Goal: Navigation & Orientation: Understand site structure

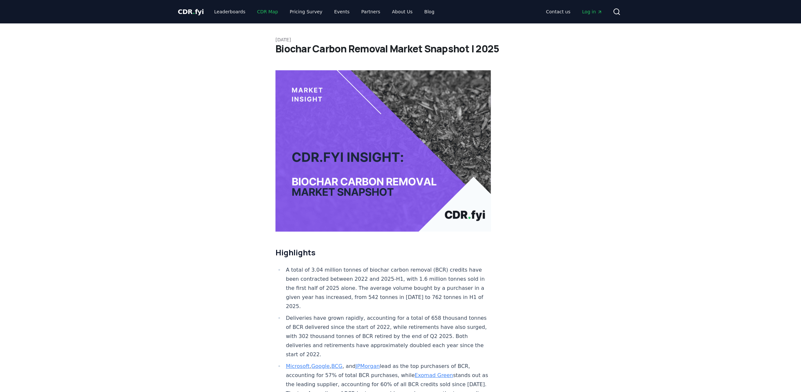
click at [260, 12] on link "CDR Map" at bounding box center [267, 12] width 31 height 12
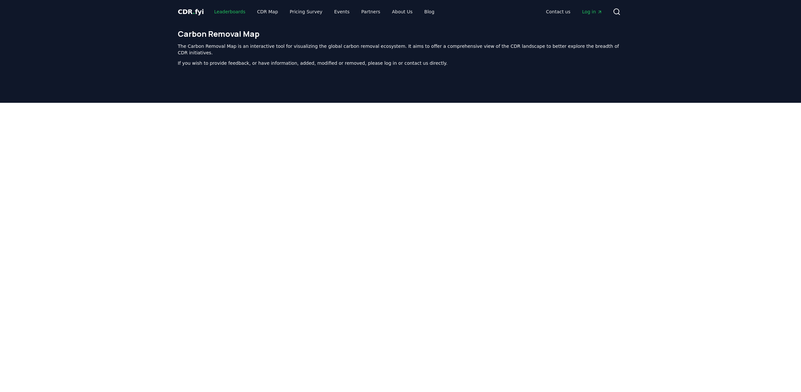
click at [230, 13] on link "Leaderboards" at bounding box center [230, 12] width 42 height 12
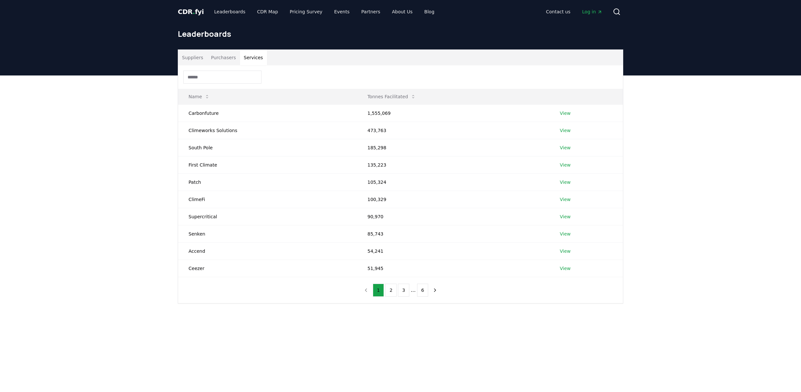
click at [246, 58] on button "Services" at bounding box center [253, 58] width 27 height 16
click at [198, 9] on span "CDR . fyi" at bounding box center [191, 12] width 26 height 8
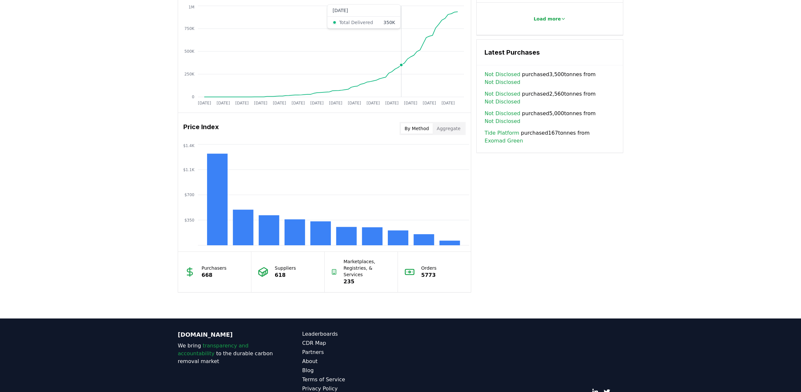
scroll to position [431, 0]
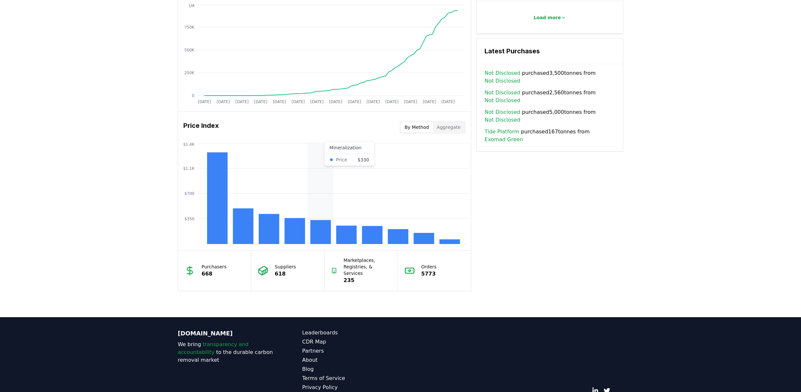
click at [324, 207] on icon "$350 $700 $1.1K $1.4K" at bounding box center [324, 194] width 293 height 104
click at [323, 233] on rect at bounding box center [320, 232] width 21 height 24
click at [451, 242] on rect at bounding box center [449, 242] width 21 height 5
click at [450, 152] on icon "$350 $700 $1.1K $1.4K" at bounding box center [324, 194] width 293 height 104
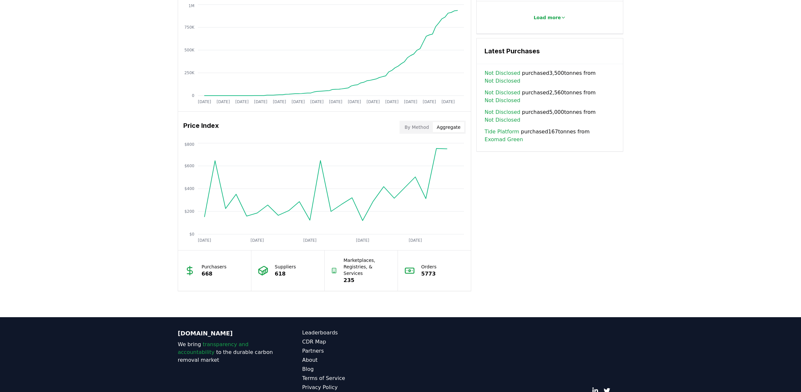
click at [449, 123] on button "Aggregate" at bounding box center [449, 127] width 32 height 10
click at [422, 129] on button "By Method" at bounding box center [417, 127] width 32 height 10
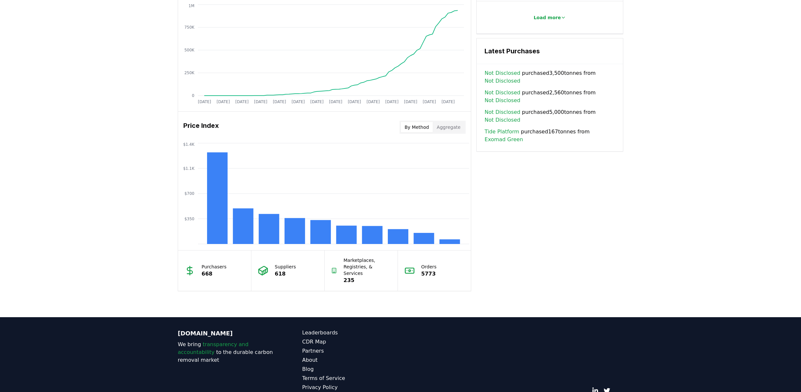
click at [359, 267] on p "Marketplaces, Registries, & Services" at bounding box center [367, 267] width 48 height 20
click at [334, 267] on icon at bounding box center [334, 271] width 6 height 10
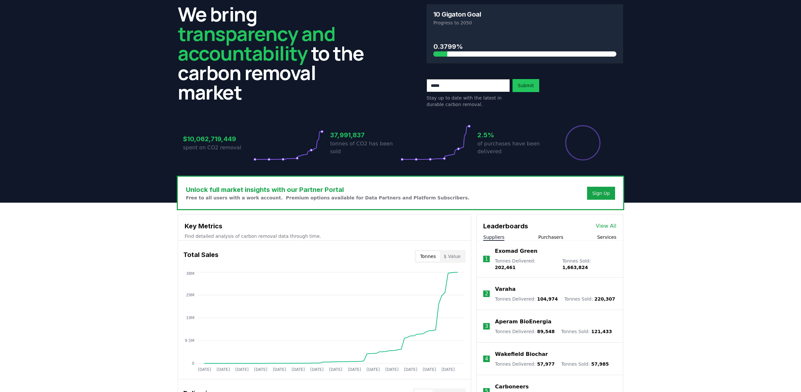
scroll to position [0, 0]
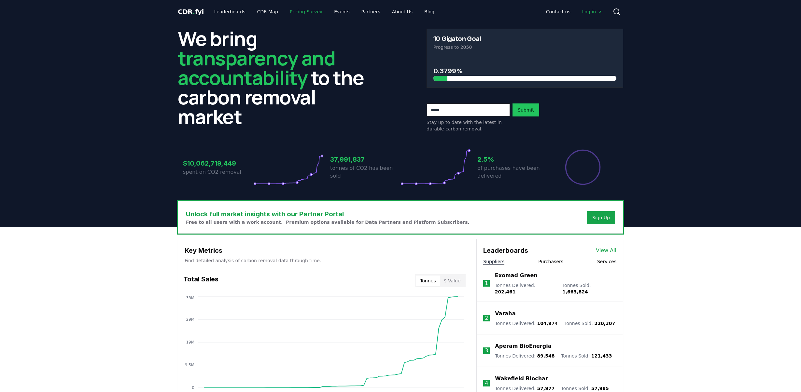
click at [310, 10] on link "Pricing Survey" at bounding box center [306, 12] width 43 height 12
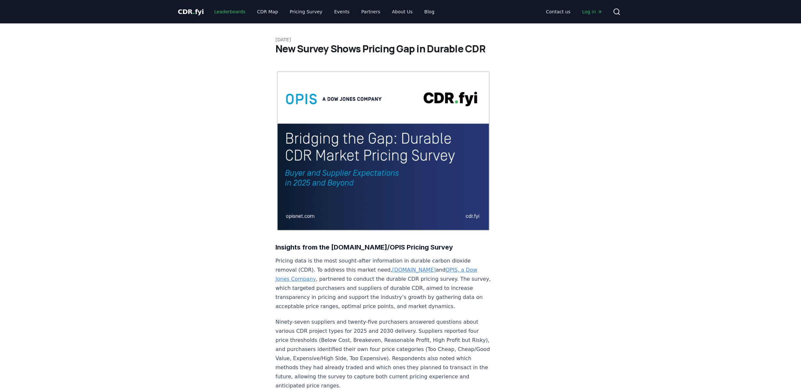
click at [221, 9] on link "Leaderboards" at bounding box center [230, 12] width 42 height 12
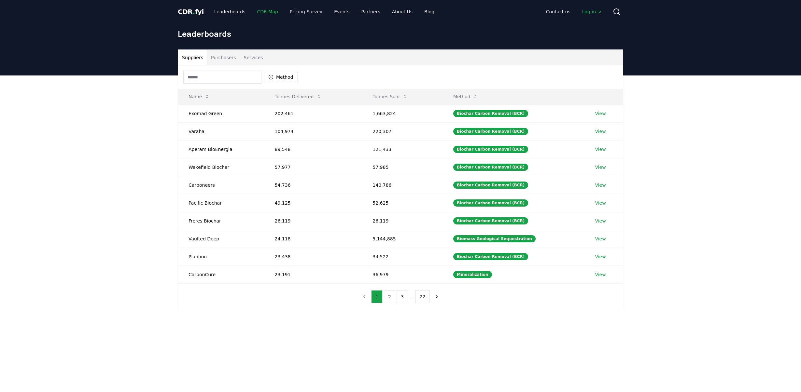
click at [260, 13] on link "CDR Map" at bounding box center [267, 12] width 31 height 12
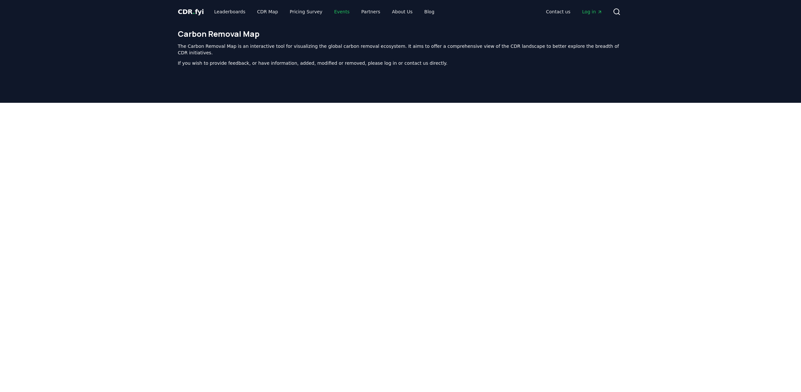
click at [336, 11] on link "Events" at bounding box center [342, 12] width 26 height 12
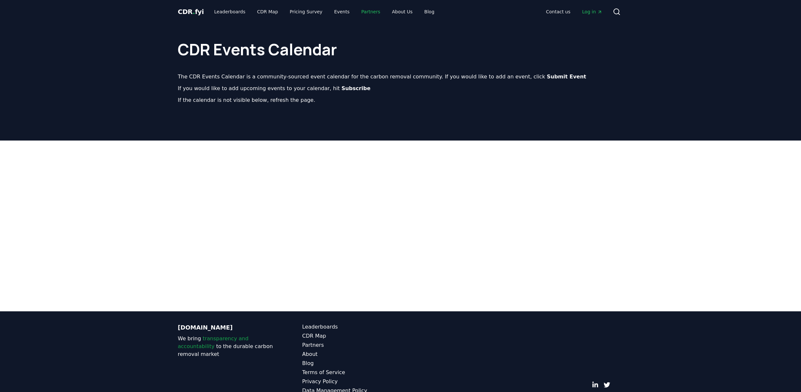
click at [363, 9] on link "Partners" at bounding box center [370, 12] width 29 height 12
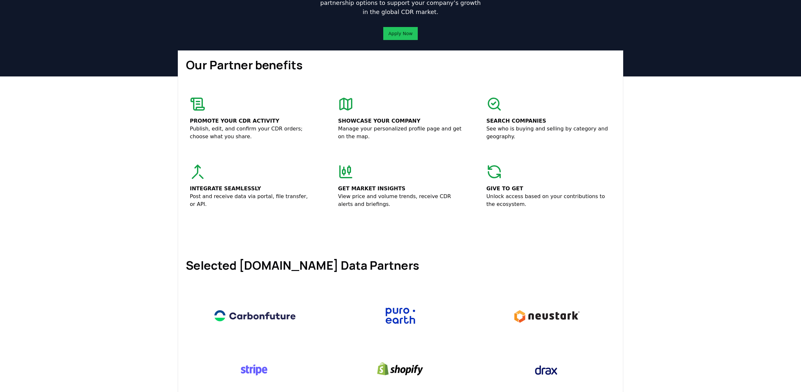
scroll to position [73, 0]
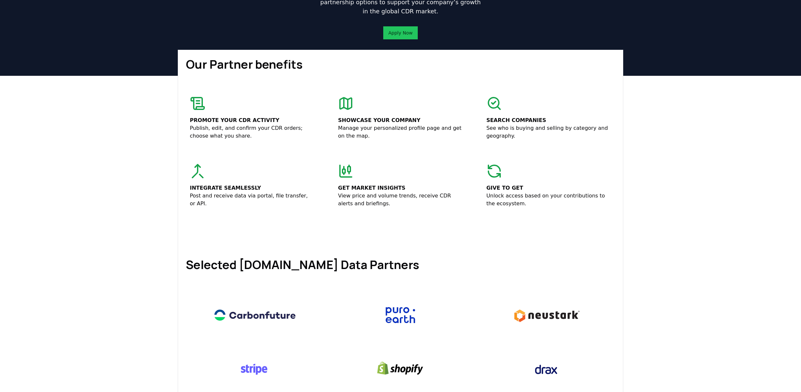
click at [346, 168] on icon at bounding box center [346, 171] width 16 height 16
click at [352, 187] on p "Get market insights" at bounding box center [400, 188] width 125 height 8
click at [348, 168] on rect at bounding box center [349, 169] width 3 height 5
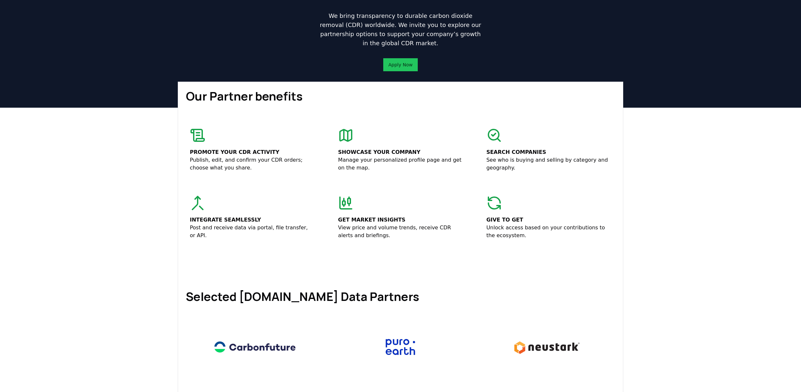
scroll to position [0, 0]
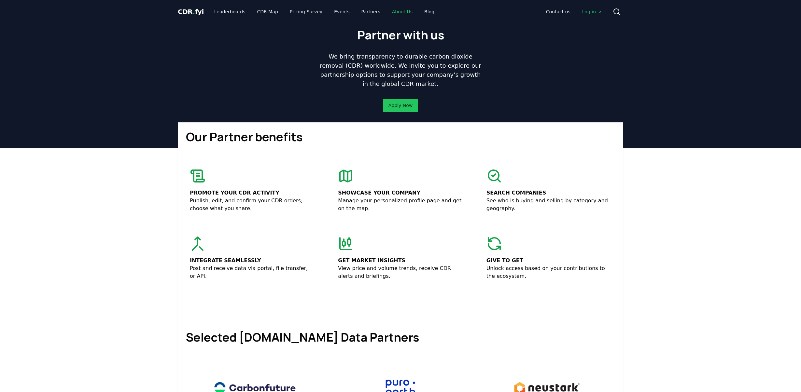
click at [395, 12] on link "About Us" at bounding box center [402, 12] width 31 height 12
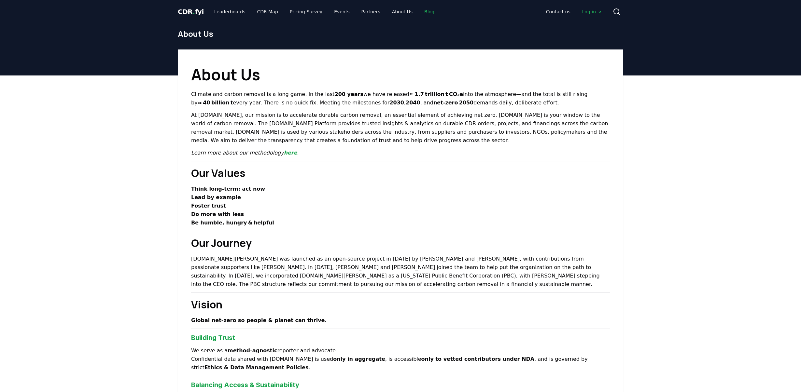
click at [419, 9] on link "Blog" at bounding box center [429, 12] width 21 height 12
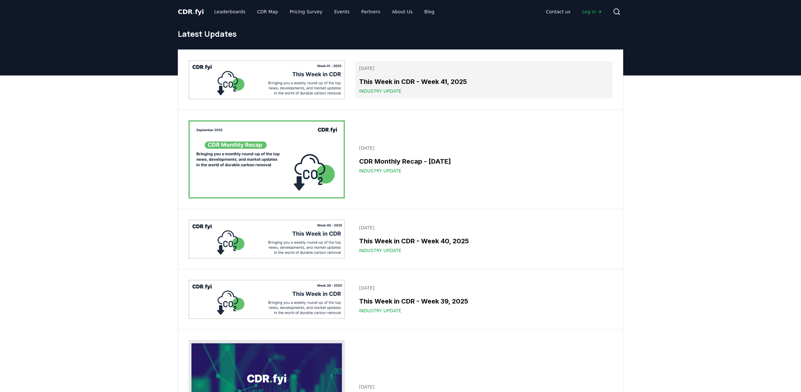
click at [387, 83] on h3 "This Week in CDR - Week 41, 2025" at bounding box center [483, 82] width 249 height 10
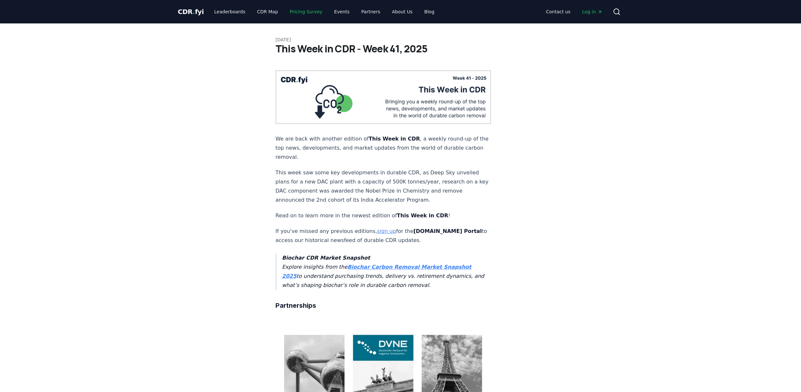
click at [303, 13] on link "Pricing Survey" at bounding box center [306, 12] width 43 height 12
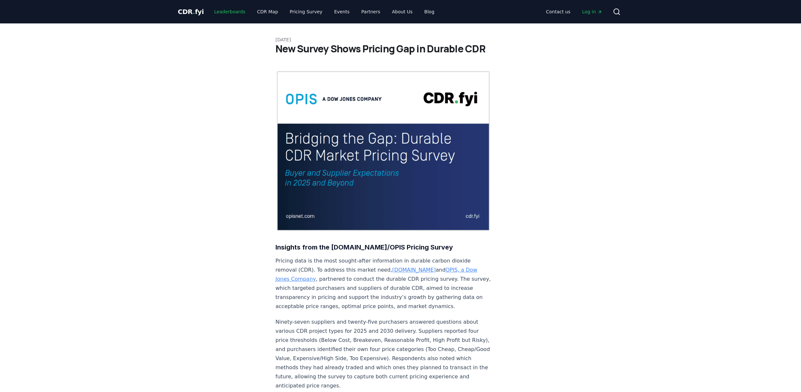
click at [225, 11] on link "Leaderboards" at bounding box center [230, 12] width 42 height 12
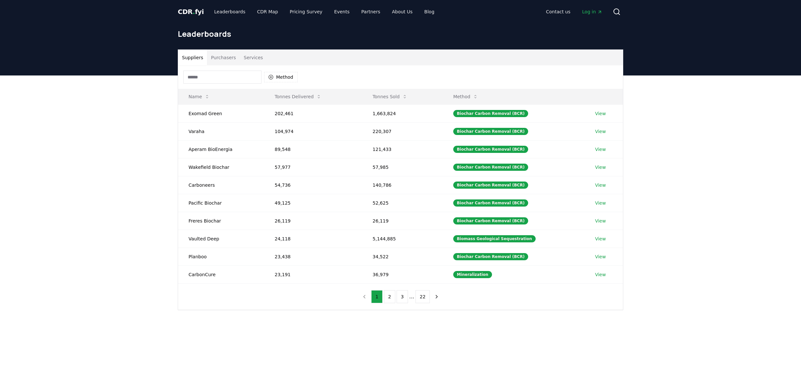
click at [180, 9] on span "CDR . fyi" at bounding box center [191, 12] width 26 height 8
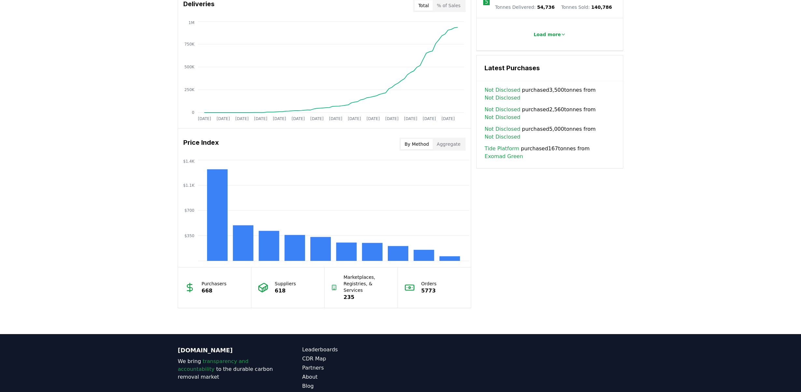
scroll to position [454, 0]
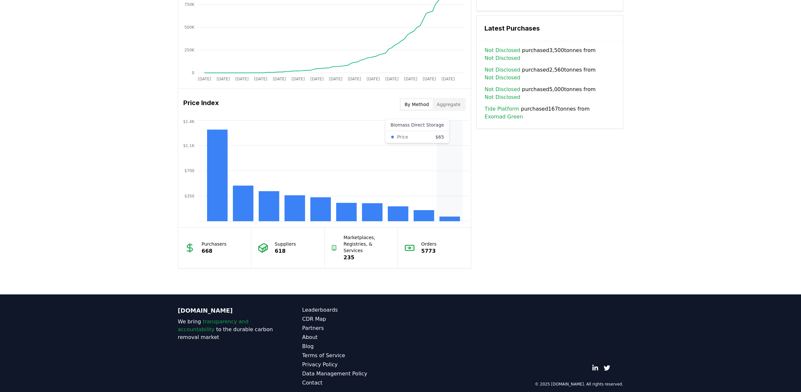
click at [451, 144] on icon "$350 $700 $1.1K $1.4K" at bounding box center [324, 171] width 293 height 104
